Goal: Information Seeking & Learning: Learn about a topic

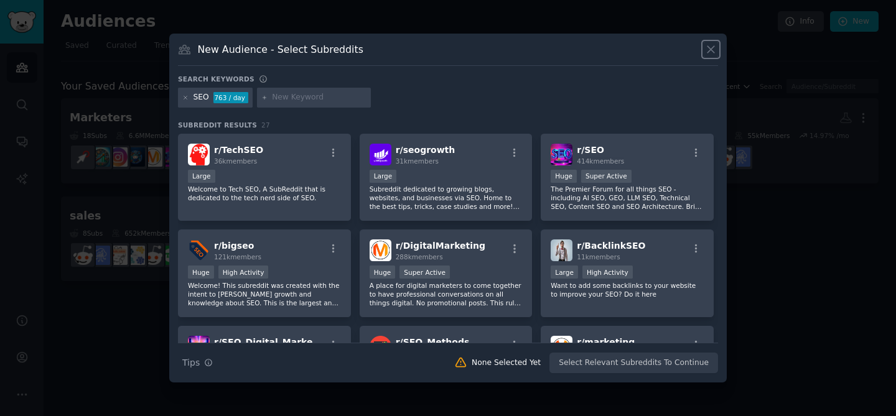
click at [708, 49] on icon at bounding box center [710, 49] width 13 height 13
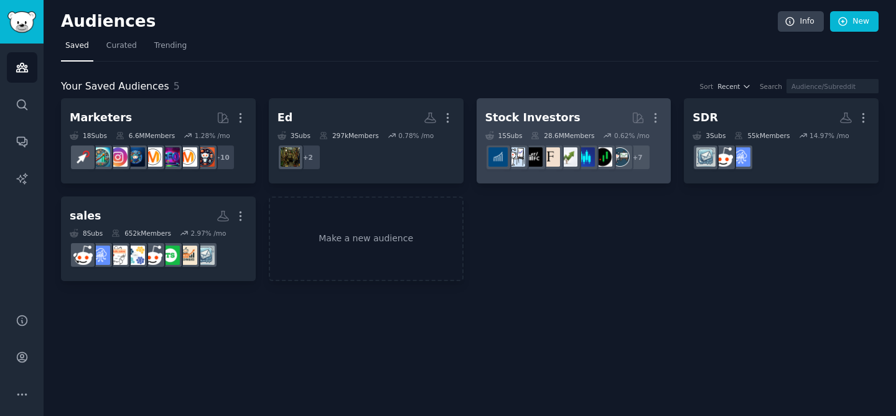
click at [562, 113] on div "Stock Investors" at bounding box center [532, 118] width 95 height 16
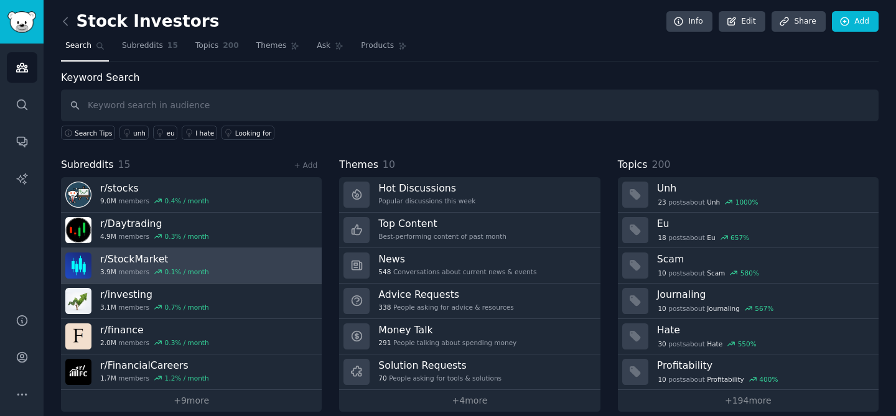
scroll to position [12, 0]
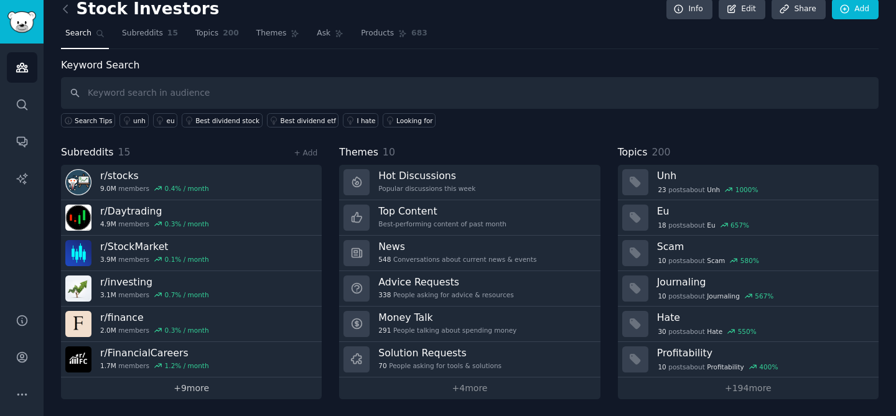
click at [185, 389] on link "+ 9 more" at bounding box center [191, 389] width 261 height 22
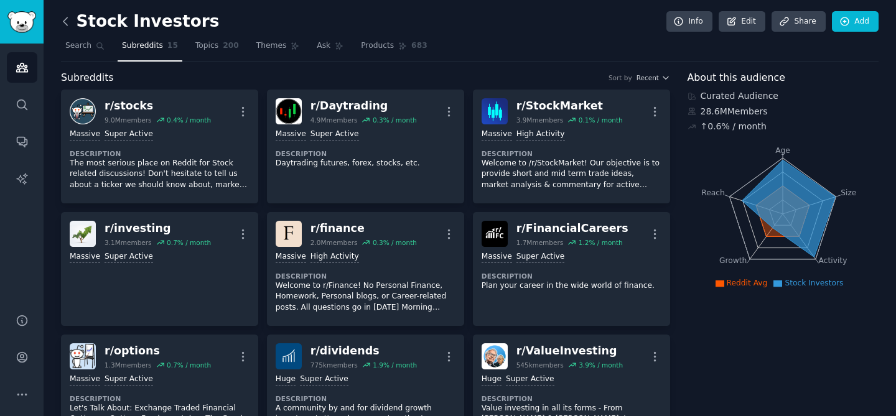
click at [61, 23] on icon at bounding box center [65, 21] width 13 height 13
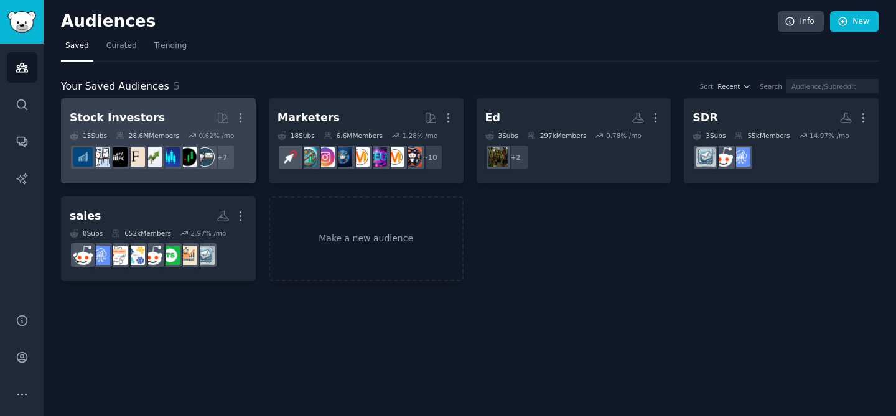
click at [187, 117] on h2 "Stock Investors More" at bounding box center [158, 118] width 177 height 22
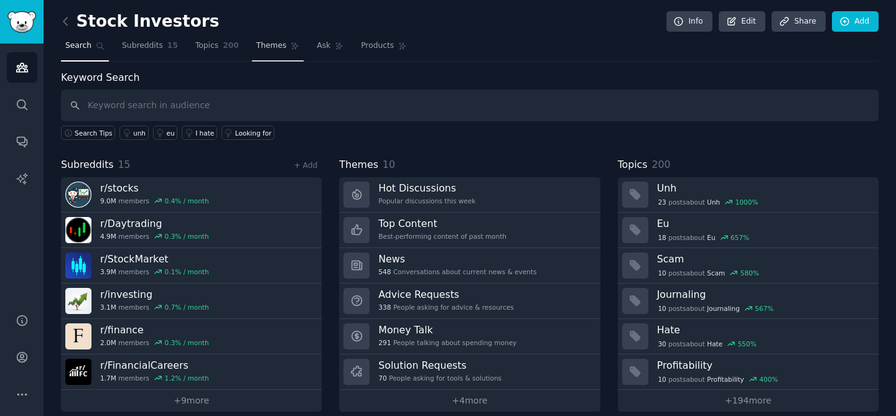
click at [277, 47] on span "Themes" at bounding box center [271, 45] width 30 height 11
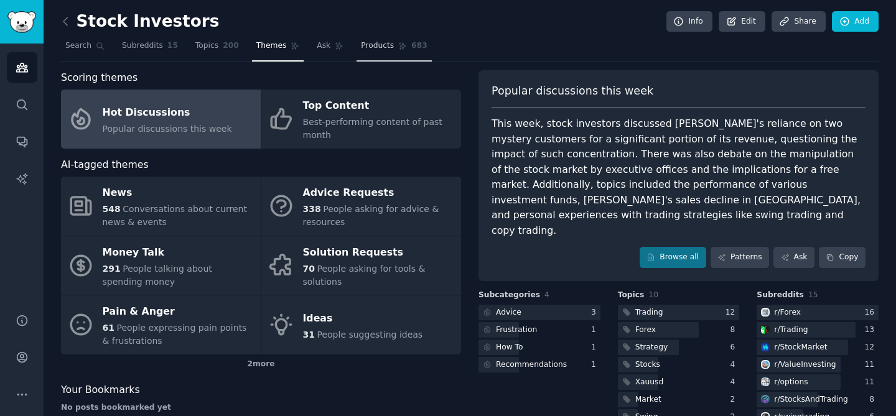
click at [371, 42] on span "Products" at bounding box center [377, 45] width 33 height 11
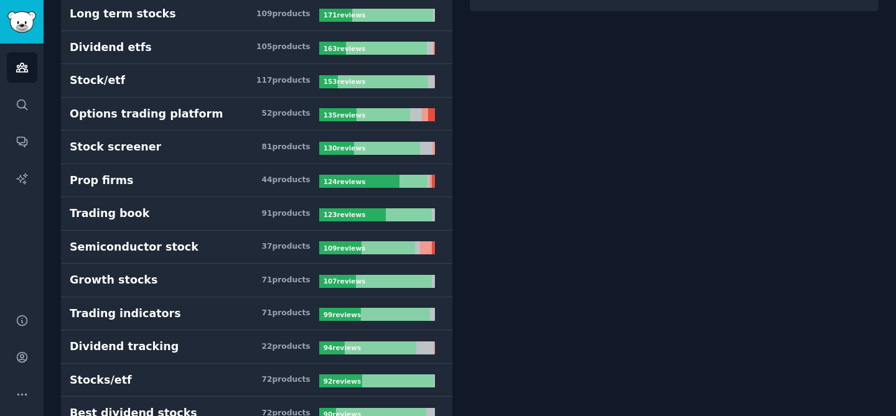
scroll to position [333, 0]
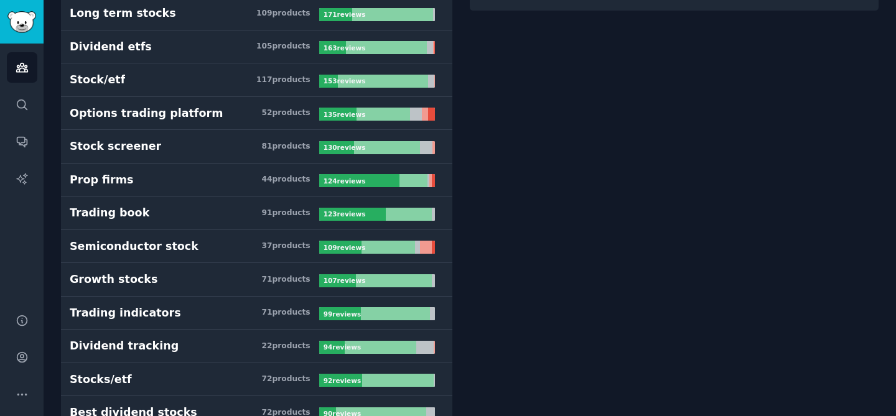
click at [151, 187] on link "Prop firms 44 product s 124 review s" at bounding box center [256, 181] width 391 height 34
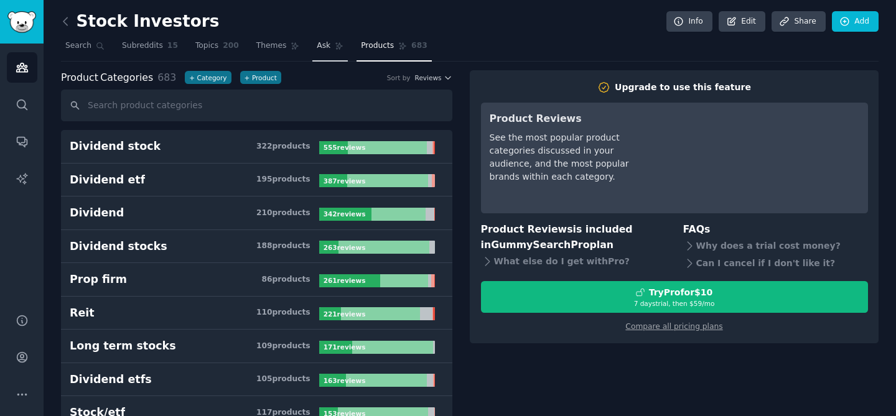
click at [325, 51] on link "Ask" at bounding box center [329, 49] width 35 height 26
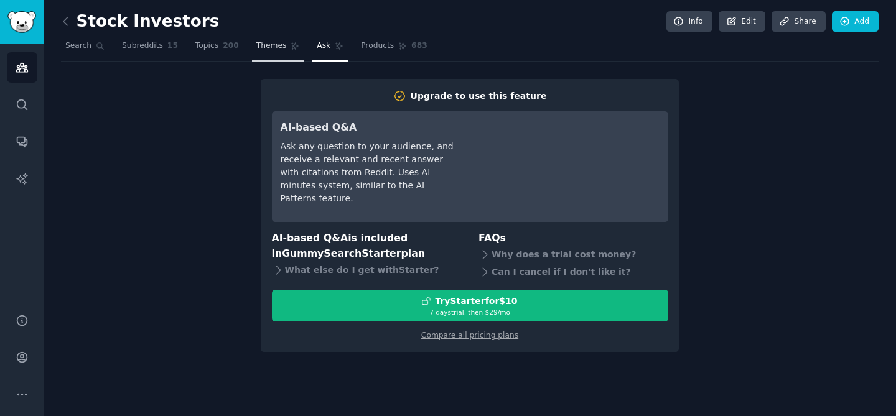
click at [256, 50] on span "Themes" at bounding box center [271, 45] width 30 height 11
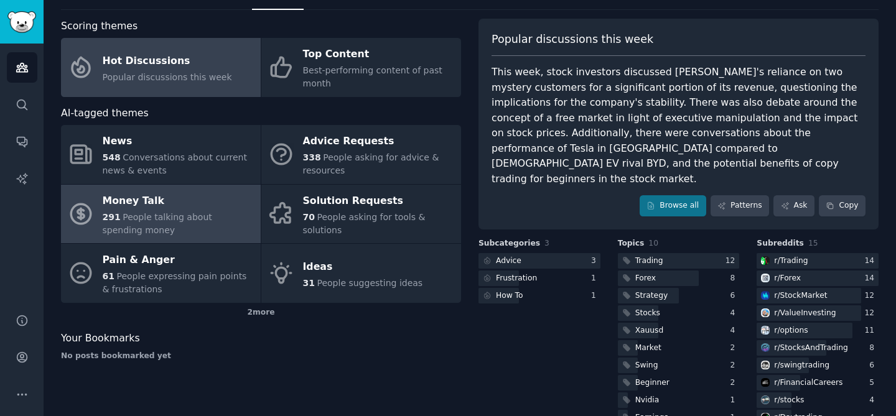
scroll to position [52, 0]
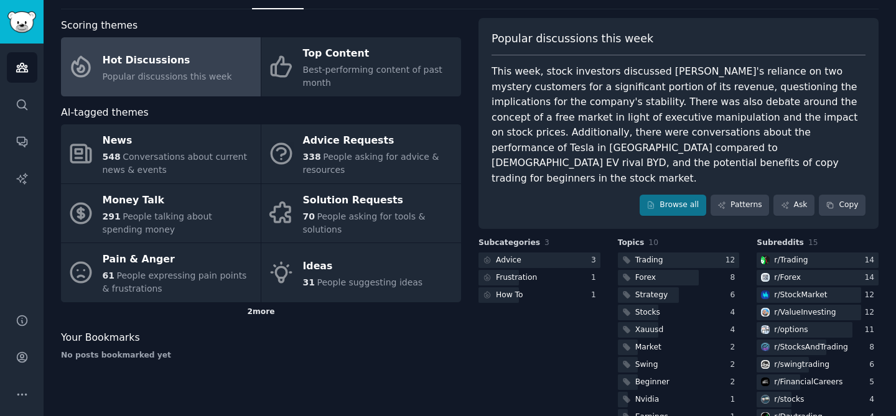
click at [260, 320] on div "2 more" at bounding box center [261, 312] width 400 height 20
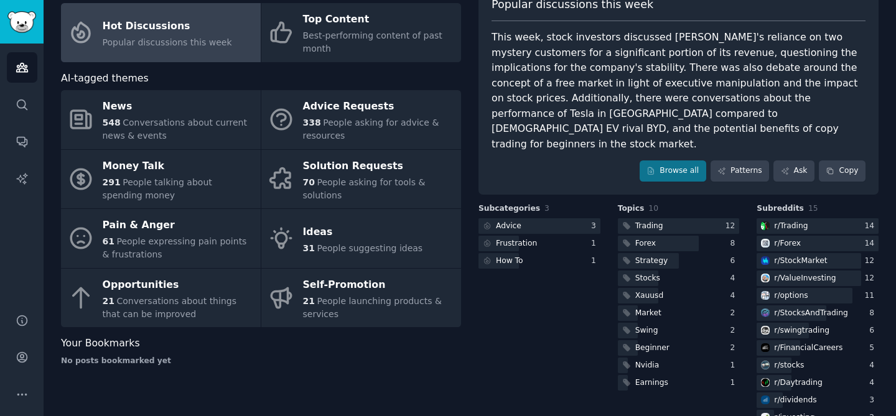
scroll to position [88, 0]
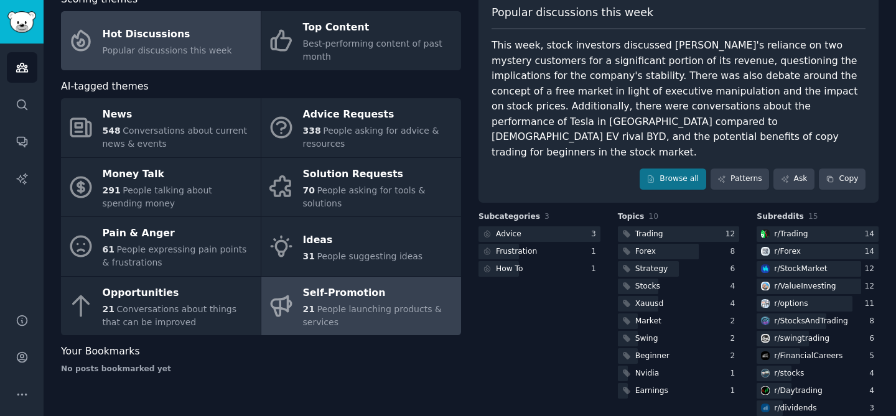
click at [324, 311] on span "People launching products & services" at bounding box center [372, 315] width 139 height 23
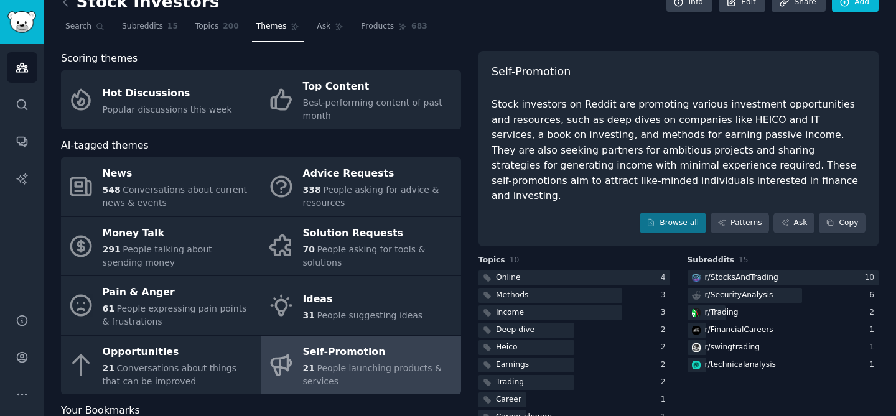
scroll to position [21, 0]
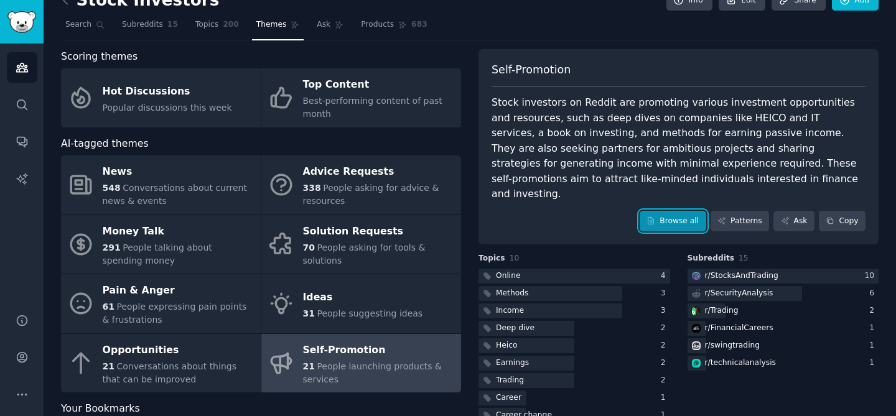
click at [672, 211] on link "Browse all" at bounding box center [672, 221] width 67 height 21
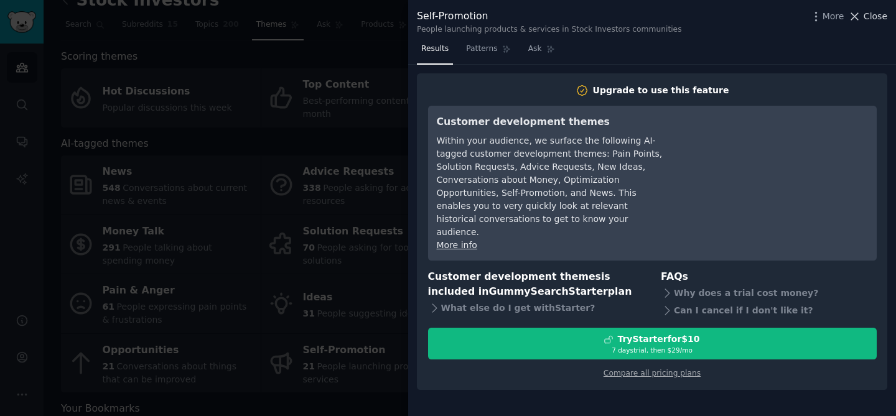
click at [866, 15] on span "Close" at bounding box center [875, 16] width 24 height 13
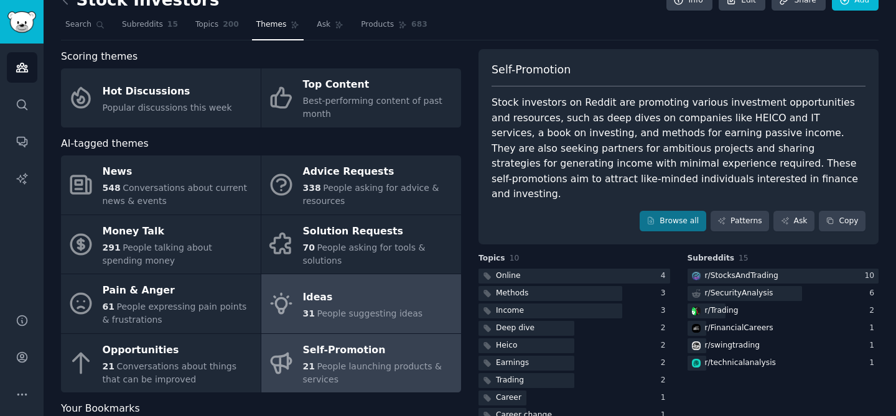
click at [353, 299] on div "Ideas" at bounding box center [363, 297] width 120 height 20
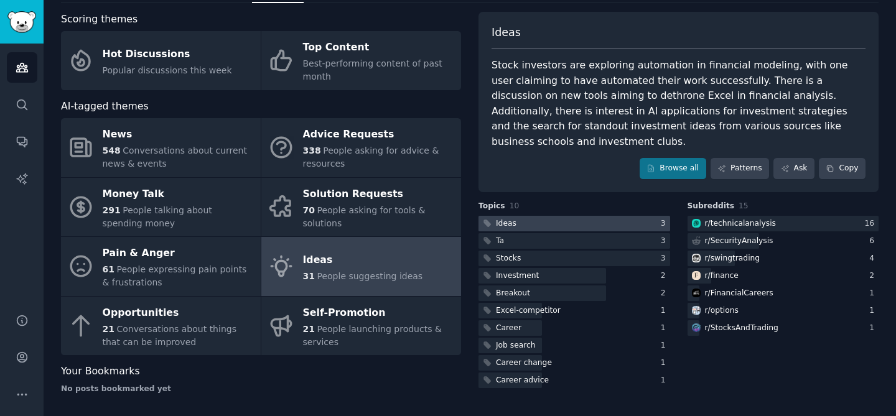
scroll to position [60, 0]
